Goal: Register for event/course

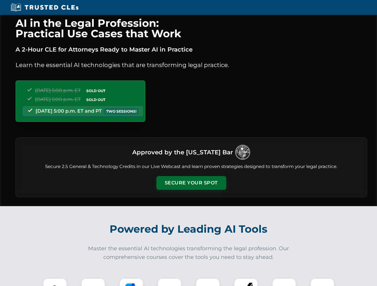
click at [191, 183] on button "Secure Your Spot" at bounding box center [191, 183] width 70 height 14
click at [55, 282] on img at bounding box center [54, 290] width 17 height 17
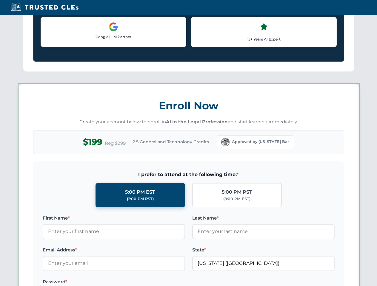
click at [131, 282] on label "Password *" at bounding box center [114, 282] width 142 height 7
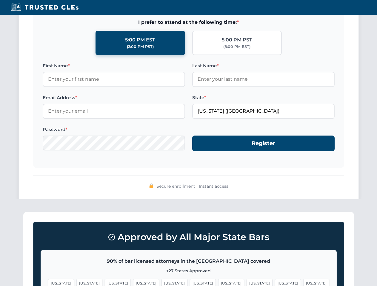
click at [275, 282] on span "[US_STATE]" at bounding box center [288, 283] width 26 height 9
